Goal: Transaction & Acquisition: Book appointment/travel/reservation

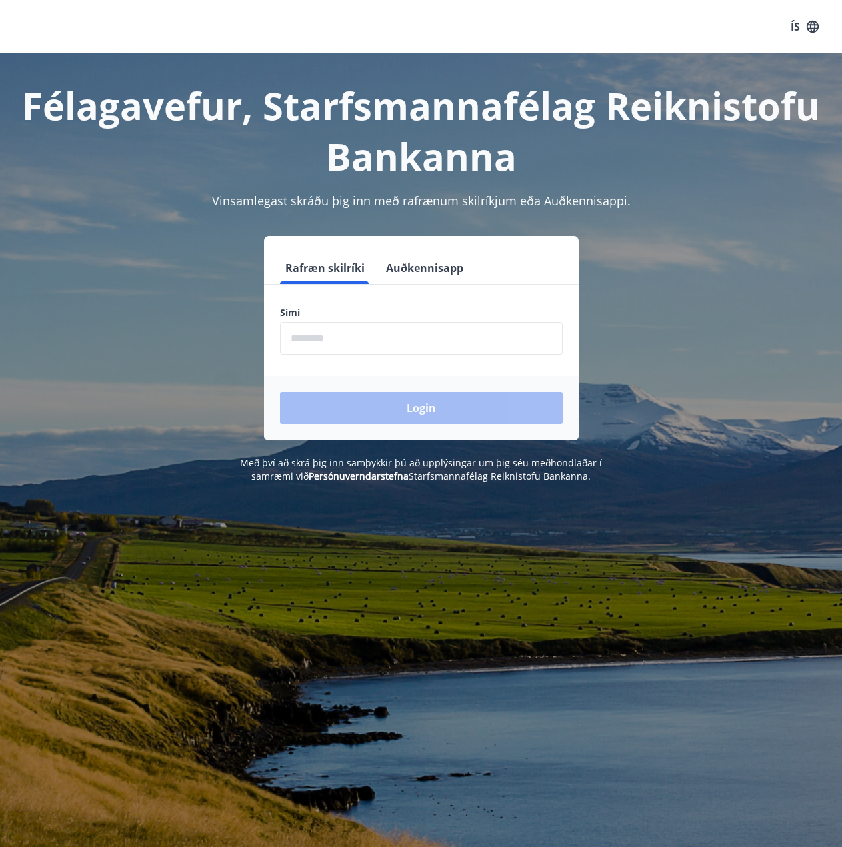
click at [318, 338] on input "phone" at bounding box center [421, 338] width 283 height 33
type input "********"
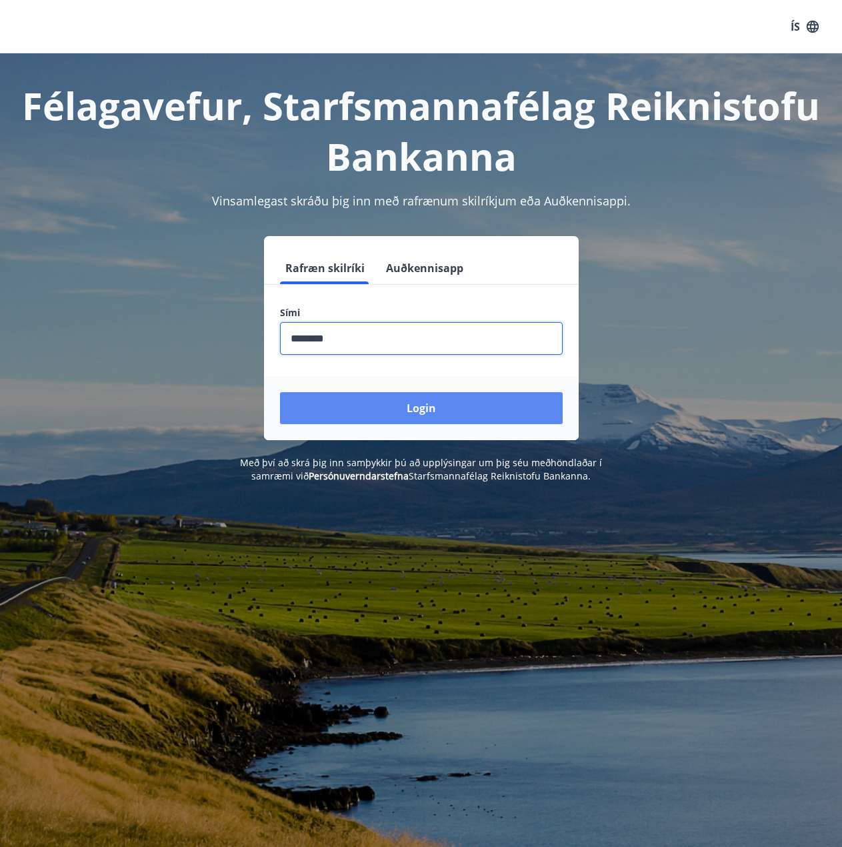
click at [407, 406] on button "Login" at bounding box center [421, 408] width 283 height 32
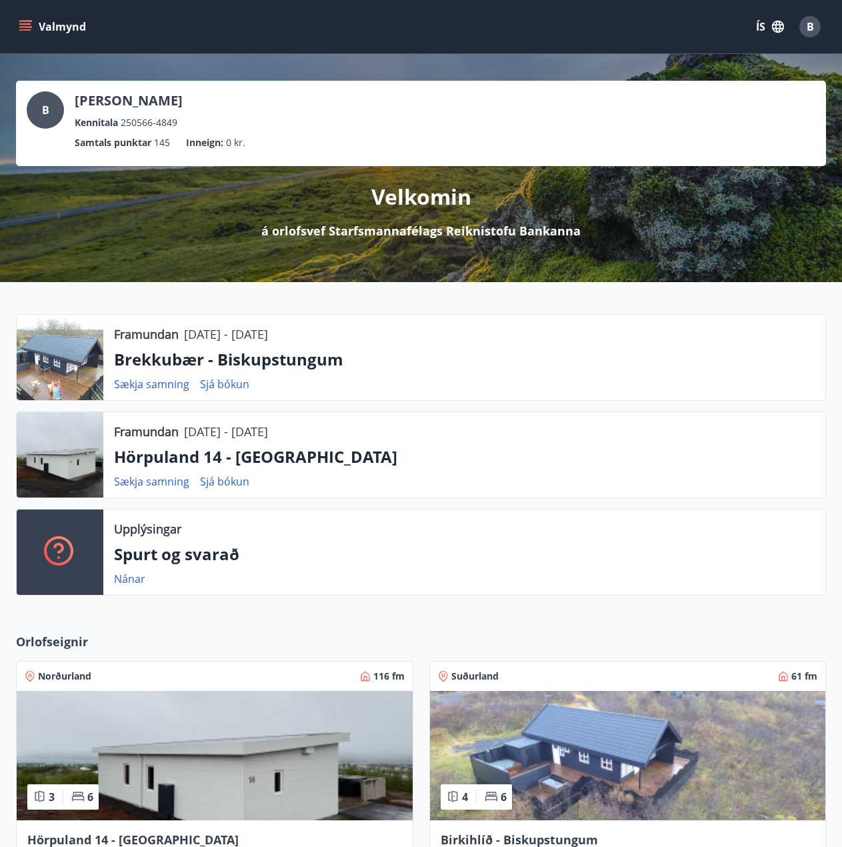
click at [27, 27] on icon "menu" at bounding box center [26, 26] width 15 height 1
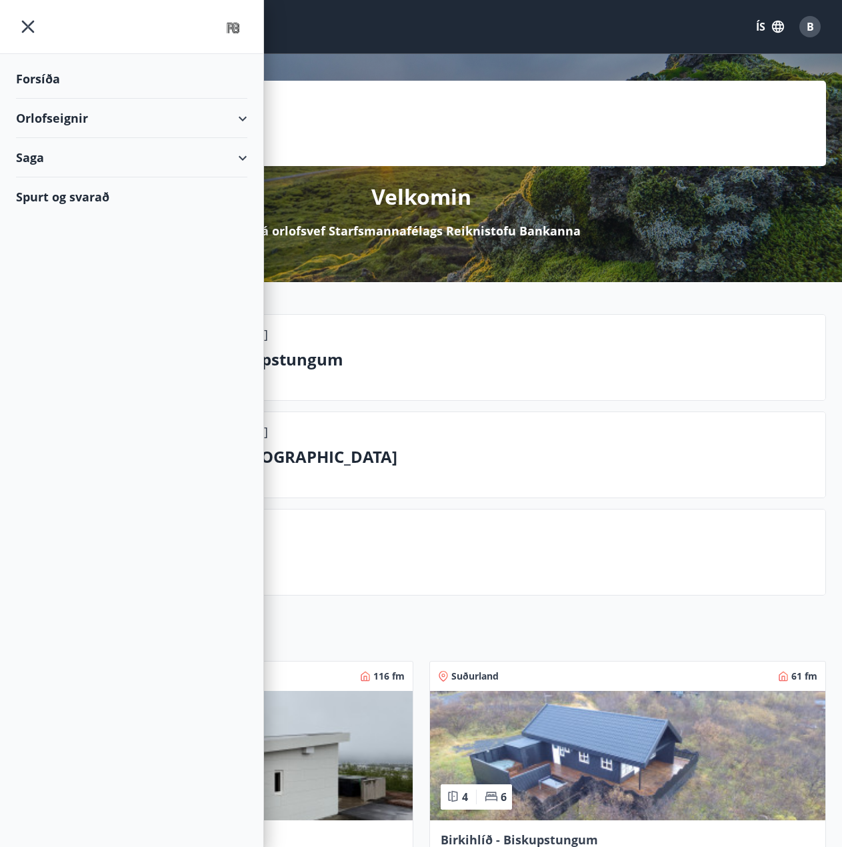
click at [64, 120] on div "Orlofseignir" at bounding box center [131, 118] width 231 height 39
click at [85, 177] on div "Bókunardagatal" at bounding box center [132, 180] width 210 height 28
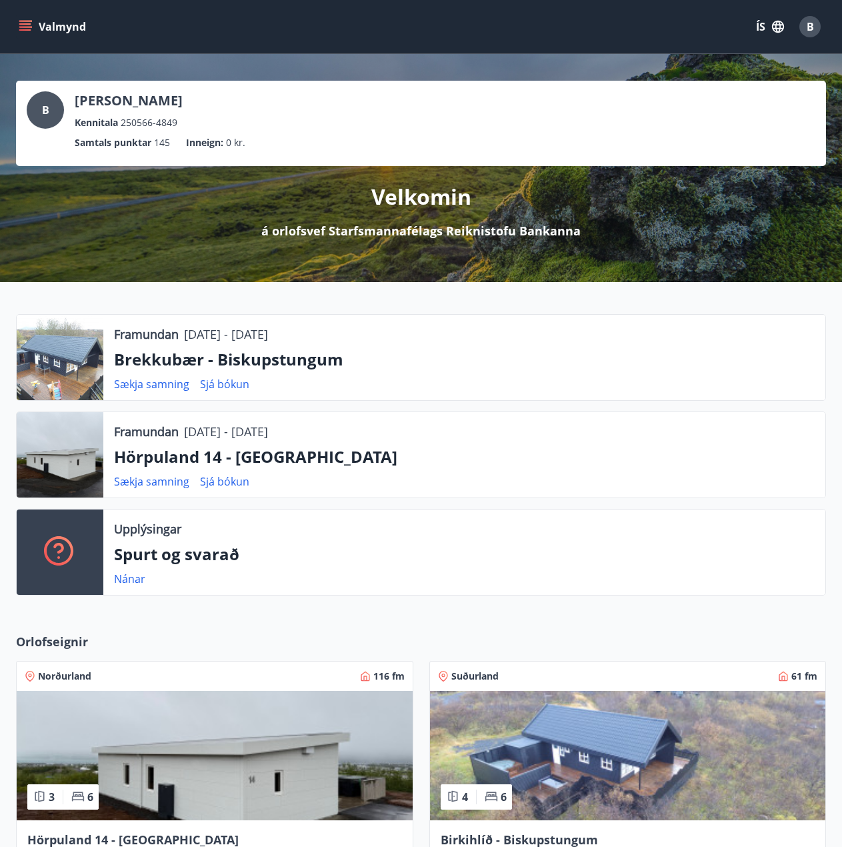
click at [73, 353] on div at bounding box center [60, 357] width 87 height 85
click at [218, 359] on p "Brekkubær - Biskupstungum" at bounding box center [464, 359] width 701 height 23
click at [82, 356] on div at bounding box center [60, 357] width 87 height 85
click at [26, 23] on icon "menu" at bounding box center [25, 23] width 12 height 1
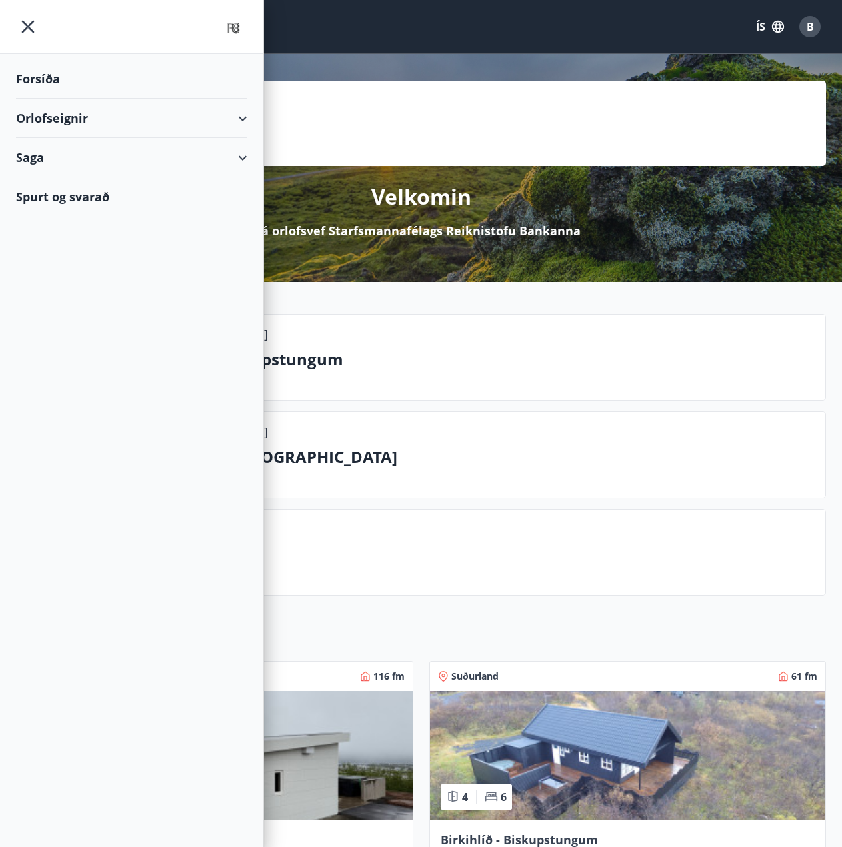
click at [51, 117] on div "Orlofseignir" at bounding box center [131, 118] width 231 height 39
click at [55, 151] on div "Framboð" at bounding box center [132, 152] width 210 height 28
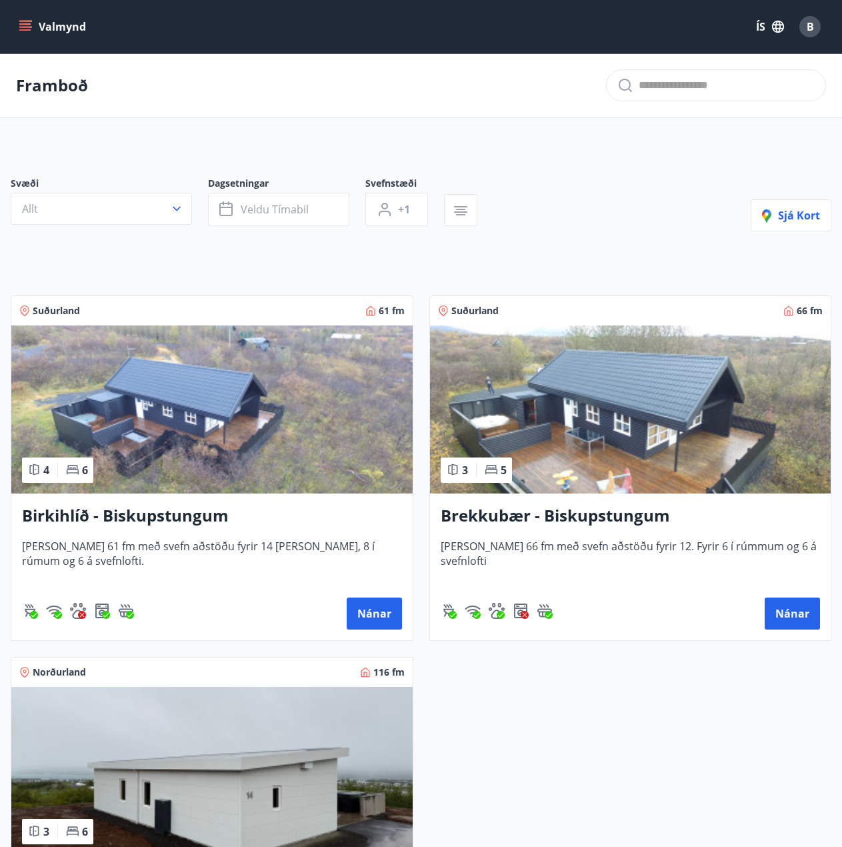
click at [591, 425] on img at bounding box center [630, 409] width 401 height 168
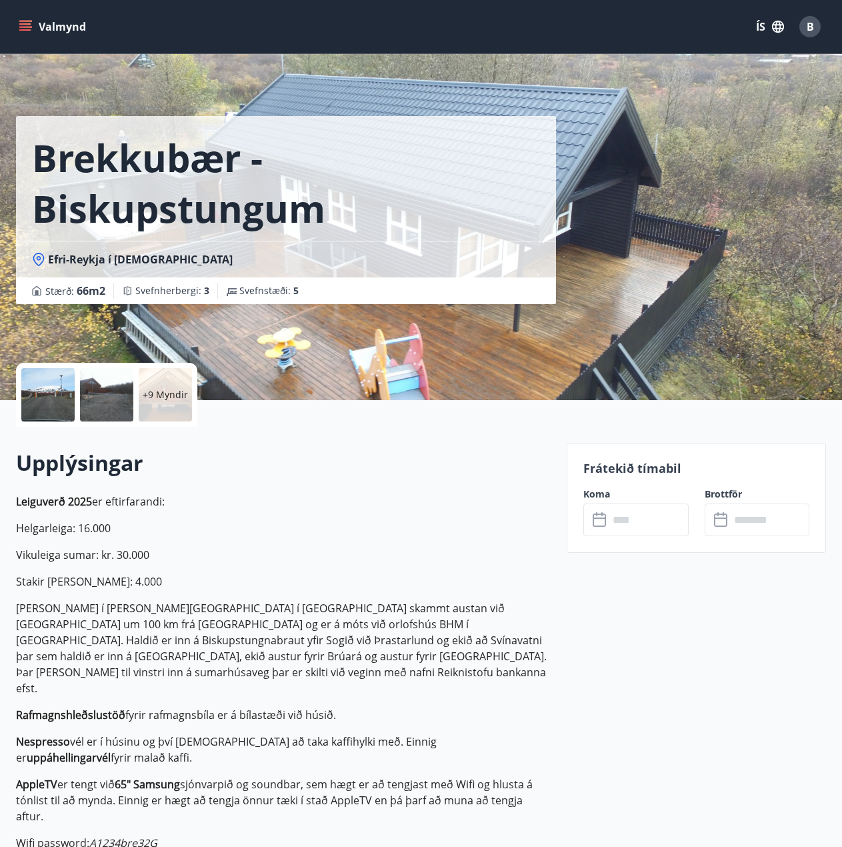
click at [371, 523] on p "Helgarleiga: 16.000" at bounding box center [283, 528] width 535 height 16
click at [541, 776] on p "AppleTV er tengt við 65" Samsung sjónvarpið og soundbar, sem hægt er að tengjas…" at bounding box center [283, 800] width 535 height 48
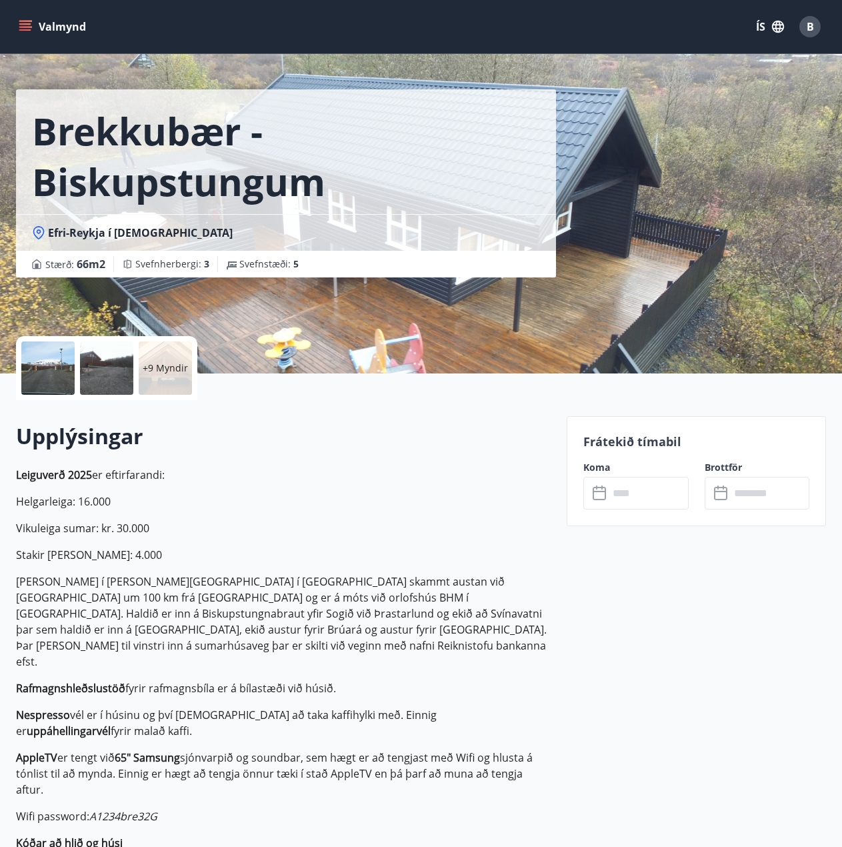
click at [22, 25] on icon "menu" at bounding box center [25, 23] width 12 height 1
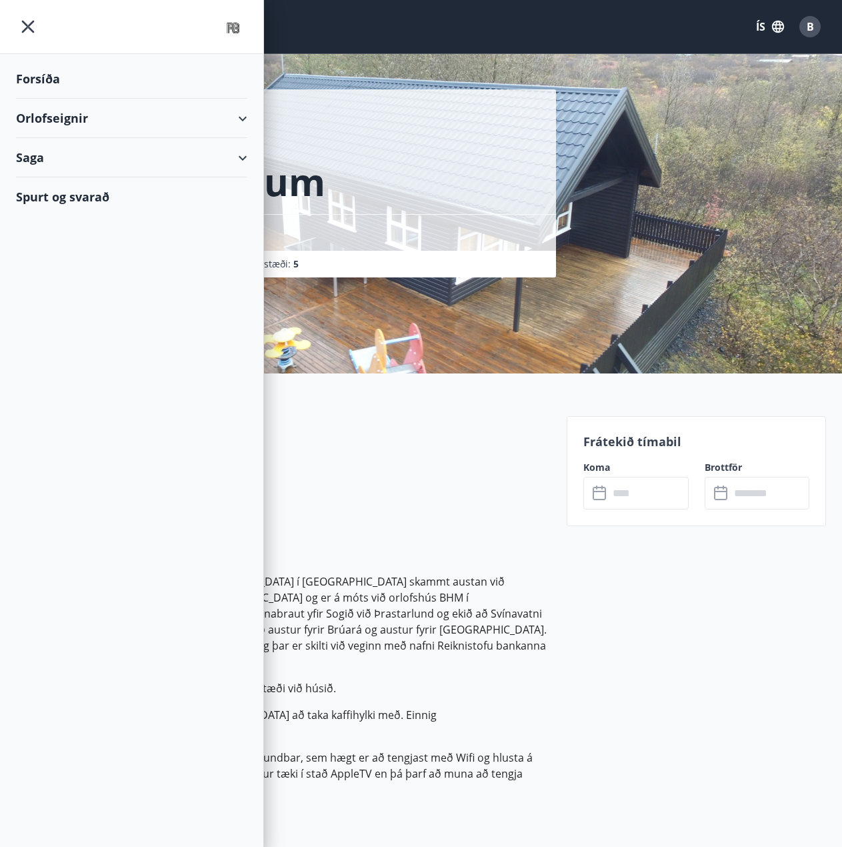
click at [68, 116] on div "Orlofseignir" at bounding box center [131, 118] width 231 height 39
click at [63, 156] on div "Framboð" at bounding box center [132, 152] width 210 height 28
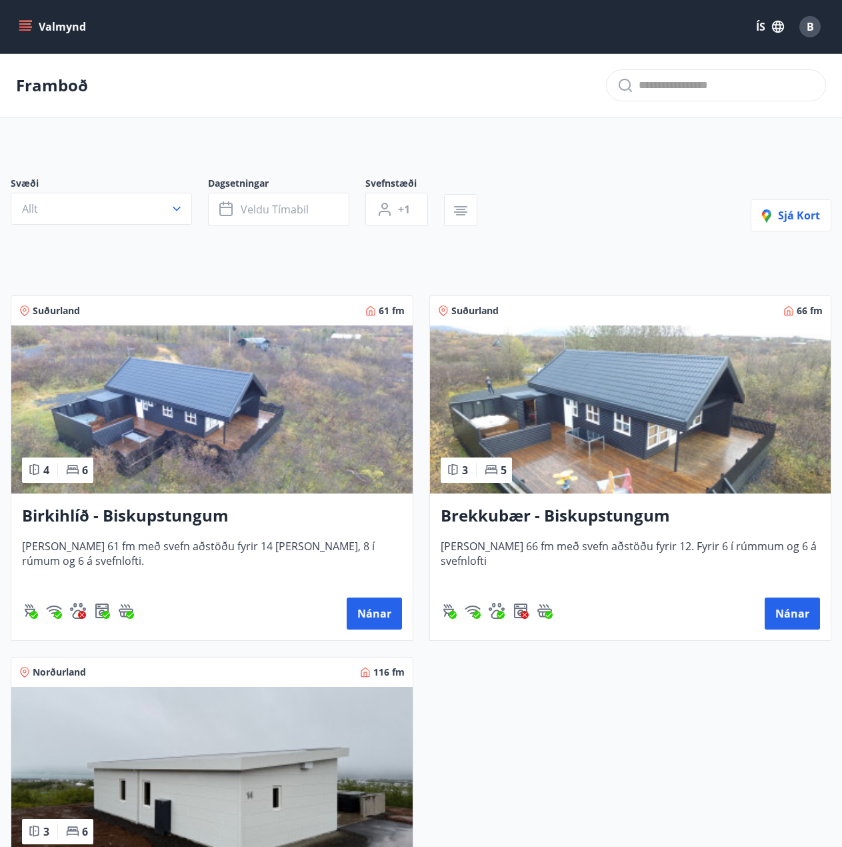
click at [279, 349] on img at bounding box center [211, 409] width 401 height 168
click at [261, 368] on img at bounding box center [211, 409] width 401 height 168
click at [637, 437] on img at bounding box center [630, 409] width 401 height 168
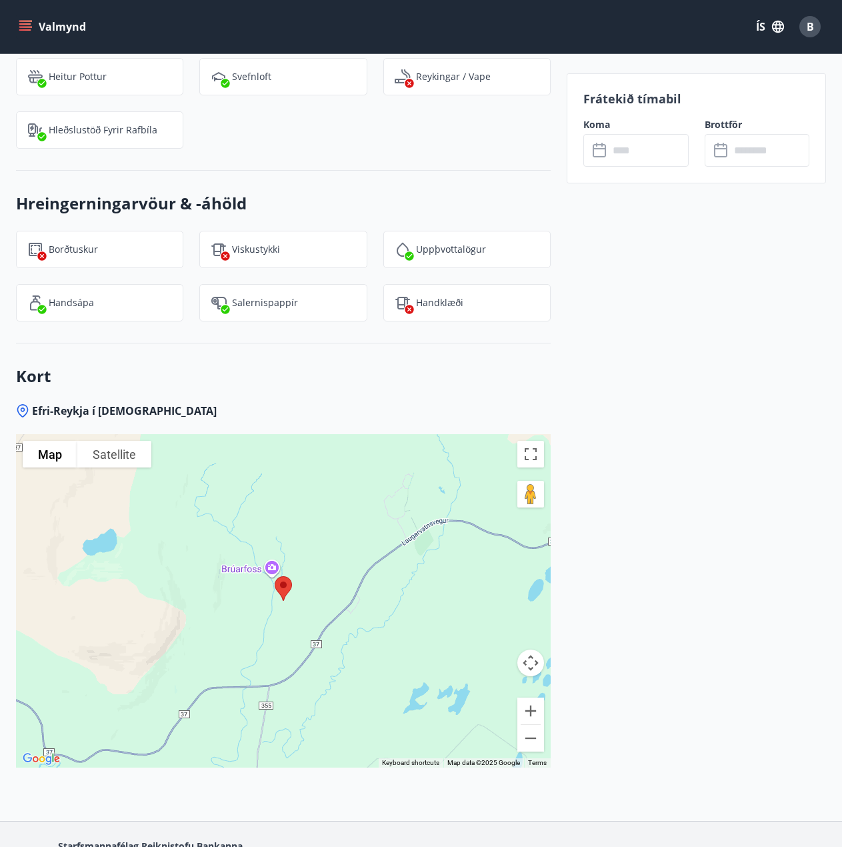
scroll to position [1982, 0]
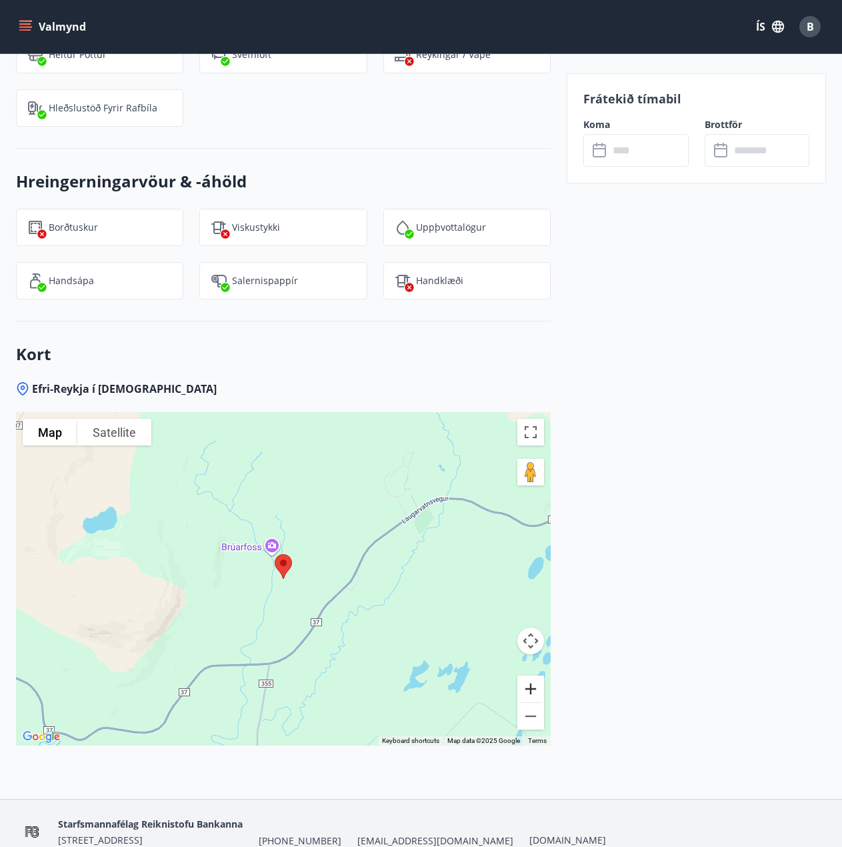
click at [534, 675] on button "Zoom in" at bounding box center [530, 688] width 27 height 27
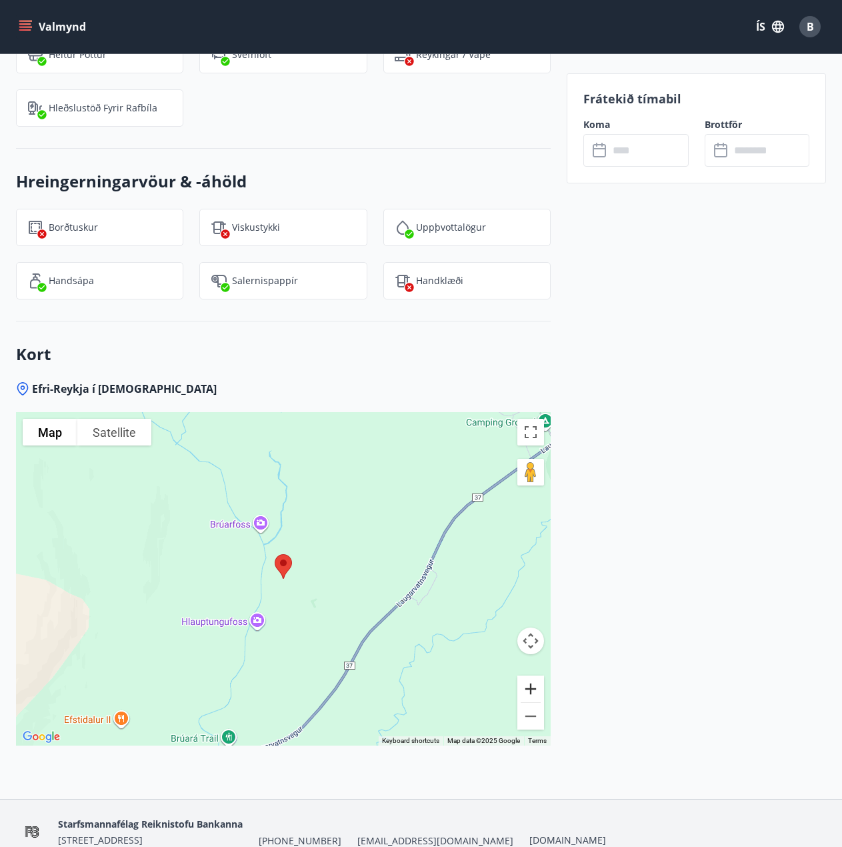
click at [534, 675] on button "Zoom in" at bounding box center [530, 688] width 27 height 27
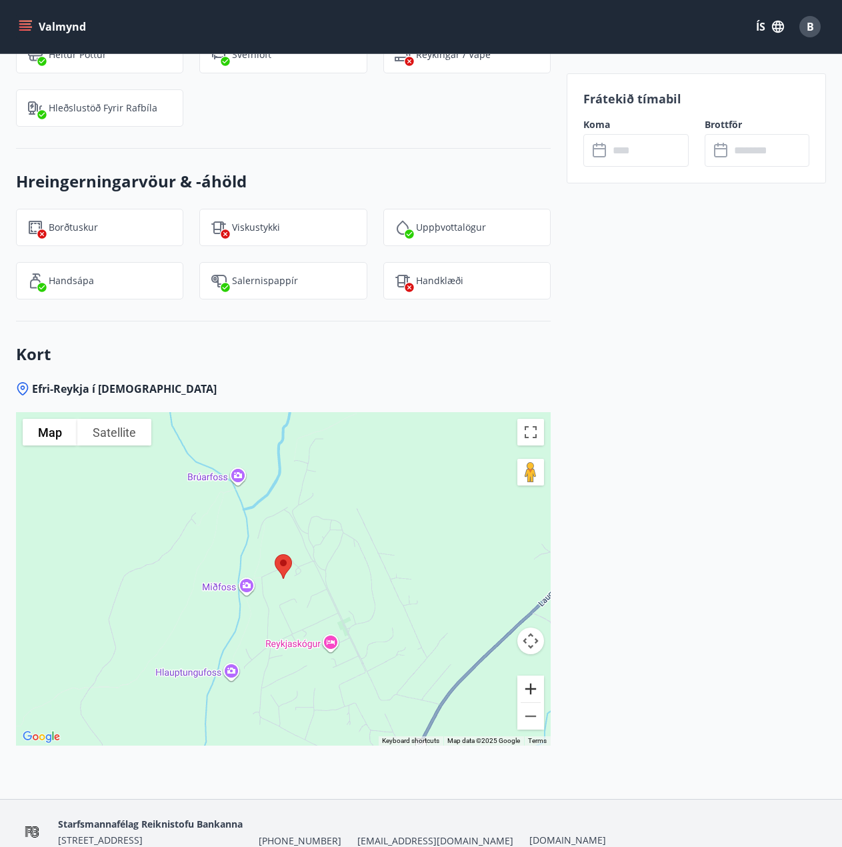
click at [534, 675] on button "Zoom in" at bounding box center [530, 688] width 27 height 27
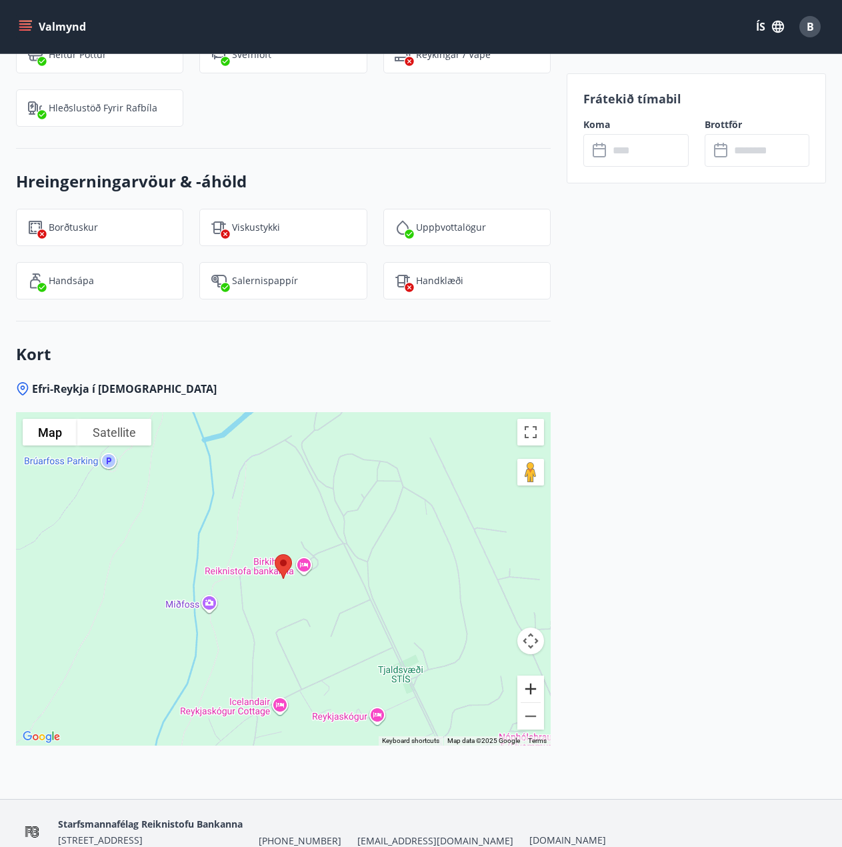
click at [534, 675] on button "Zoom in" at bounding box center [530, 688] width 27 height 27
